Goal: Information Seeking & Learning: Find specific fact

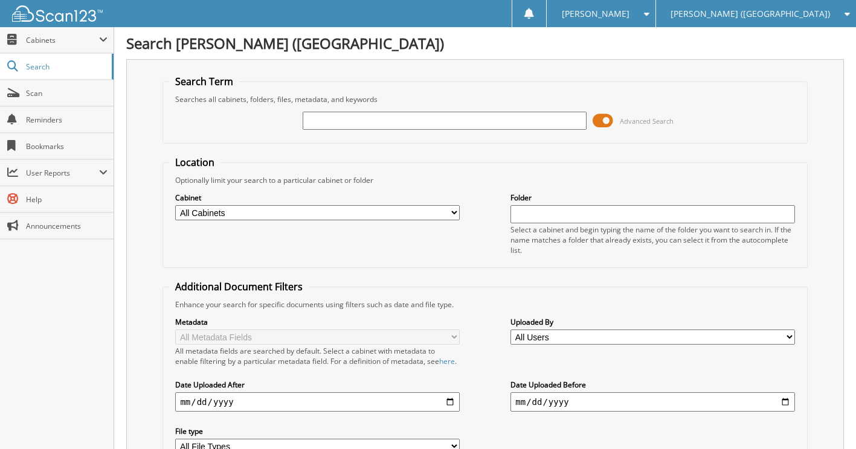
click at [356, 119] on input "text" at bounding box center [445, 121] width 284 height 18
type input "6095331"
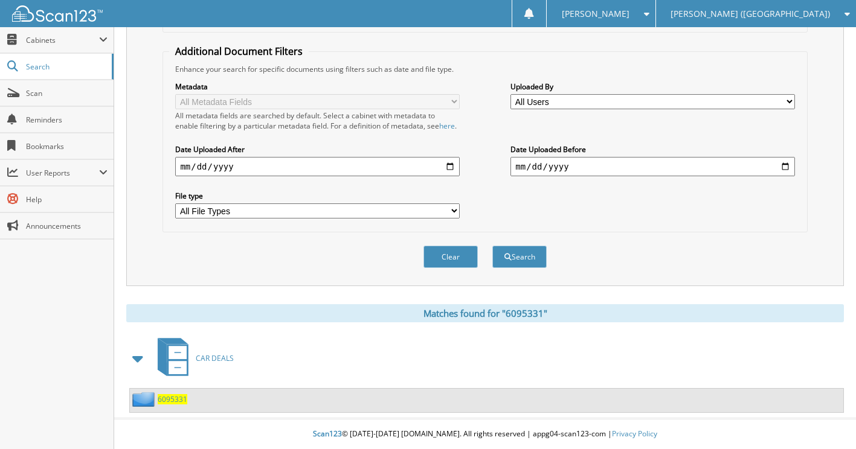
scroll to position [246, 0]
click at [171, 398] on span "6095331" at bounding box center [173, 399] width 30 height 10
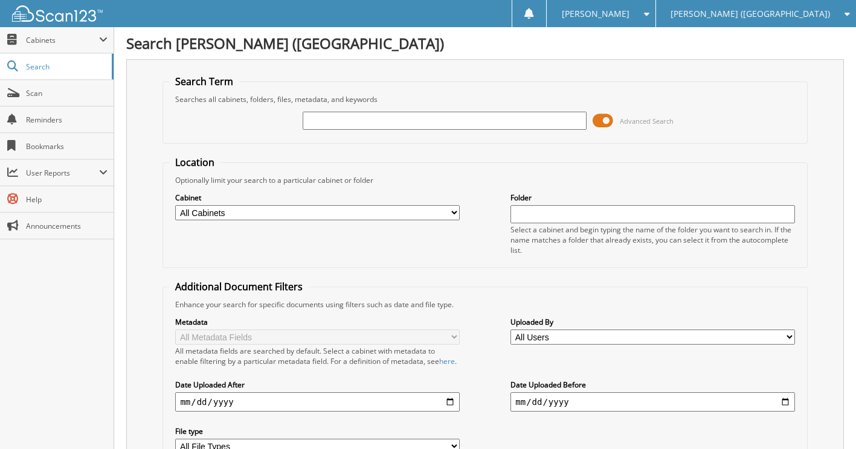
click at [451, 121] on input "text" at bounding box center [445, 121] width 284 height 18
type input "6098514."
click at [451, 121] on input "6098514" at bounding box center [445, 121] width 284 height 18
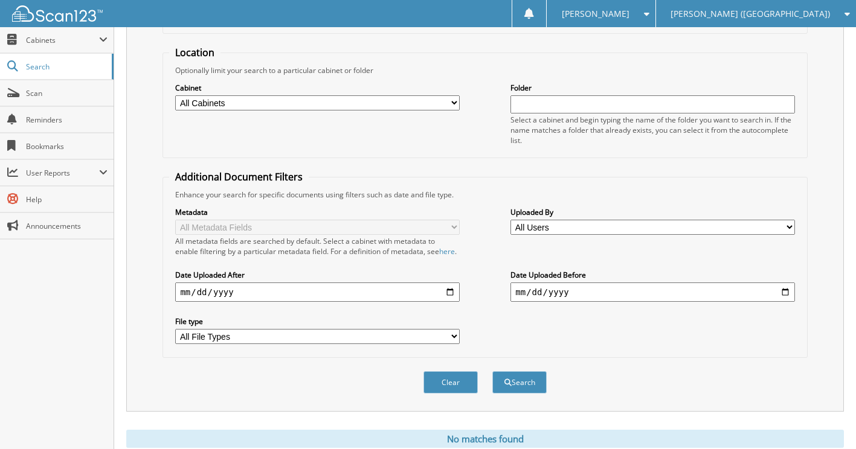
scroll to position [162, 0]
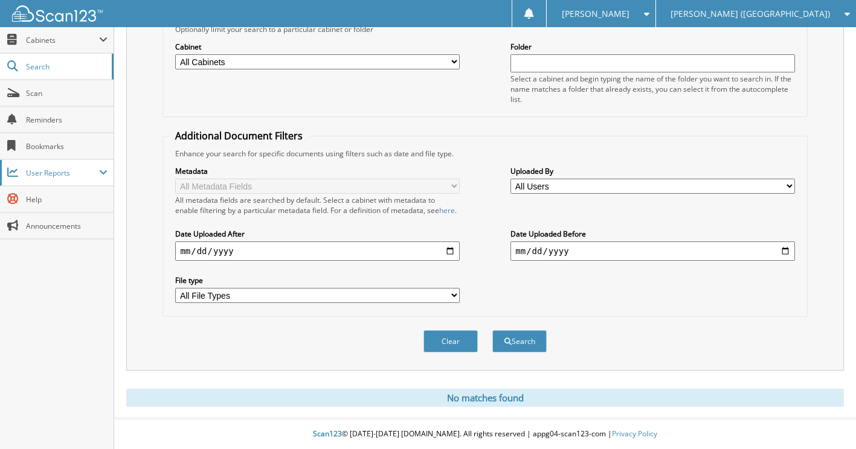
click at [43, 170] on span "User Reports" at bounding box center [62, 173] width 73 height 10
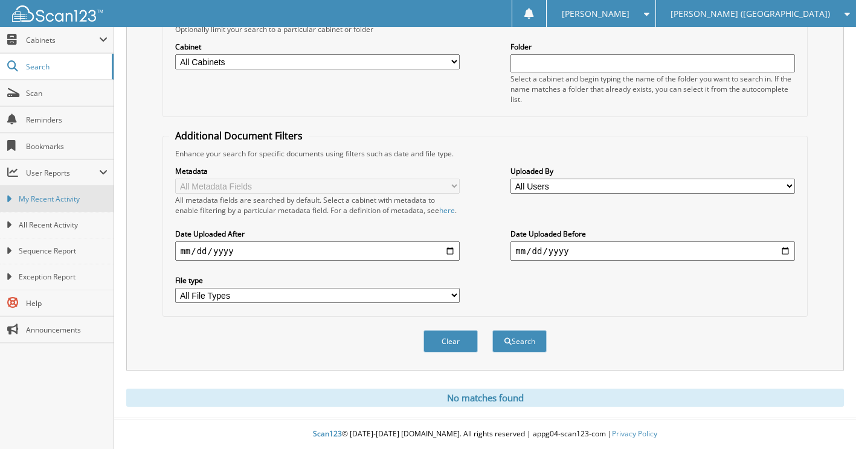
click at [53, 201] on span "My Recent Activity" at bounding box center [63, 199] width 89 height 11
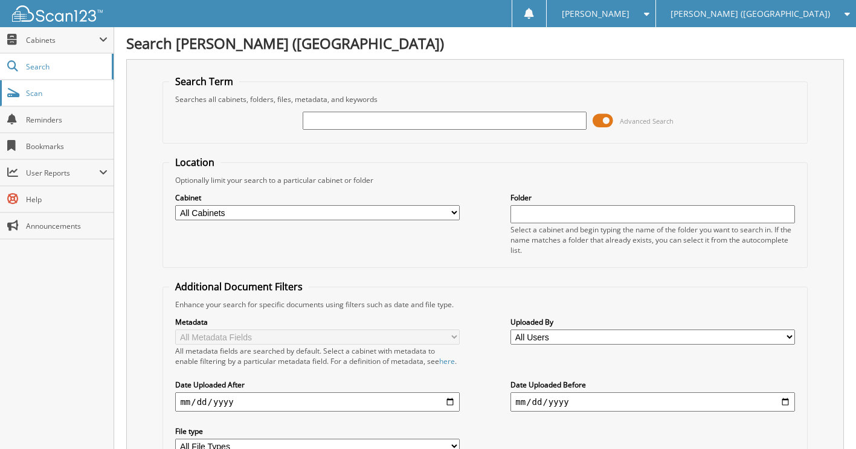
click at [32, 92] on span "Scan" at bounding box center [67, 93] width 82 height 10
type input "6097495"
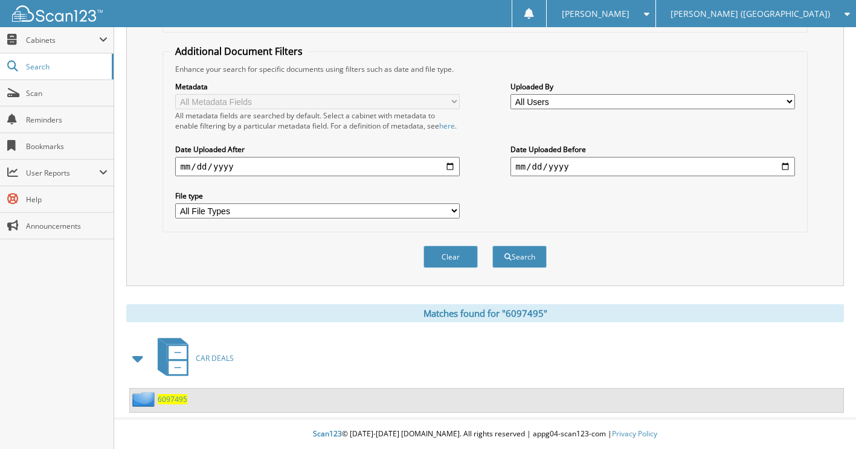
scroll to position [246, 0]
click at [173, 396] on span "6097495" at bounding box center [173, 399] width 30 height 10
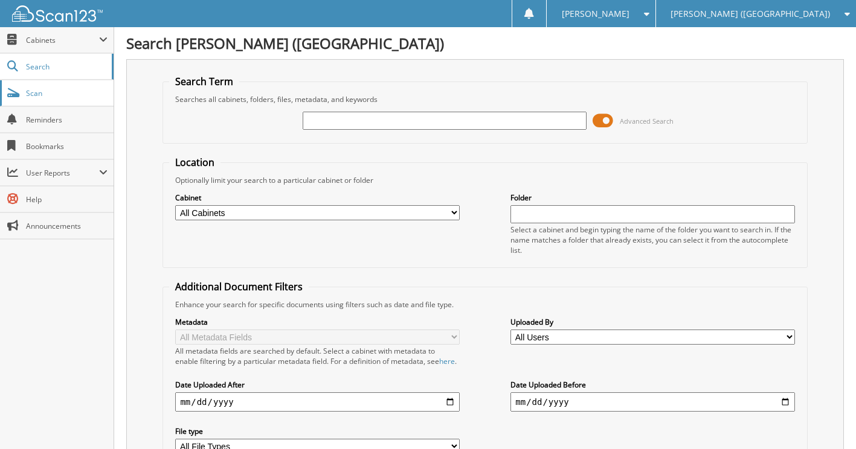
click at [35, 95] on span "Scan" at bounding box center [67, 93] width 82 height 10
